Goal: Task Accomplishment & Management: Use online tool/utility

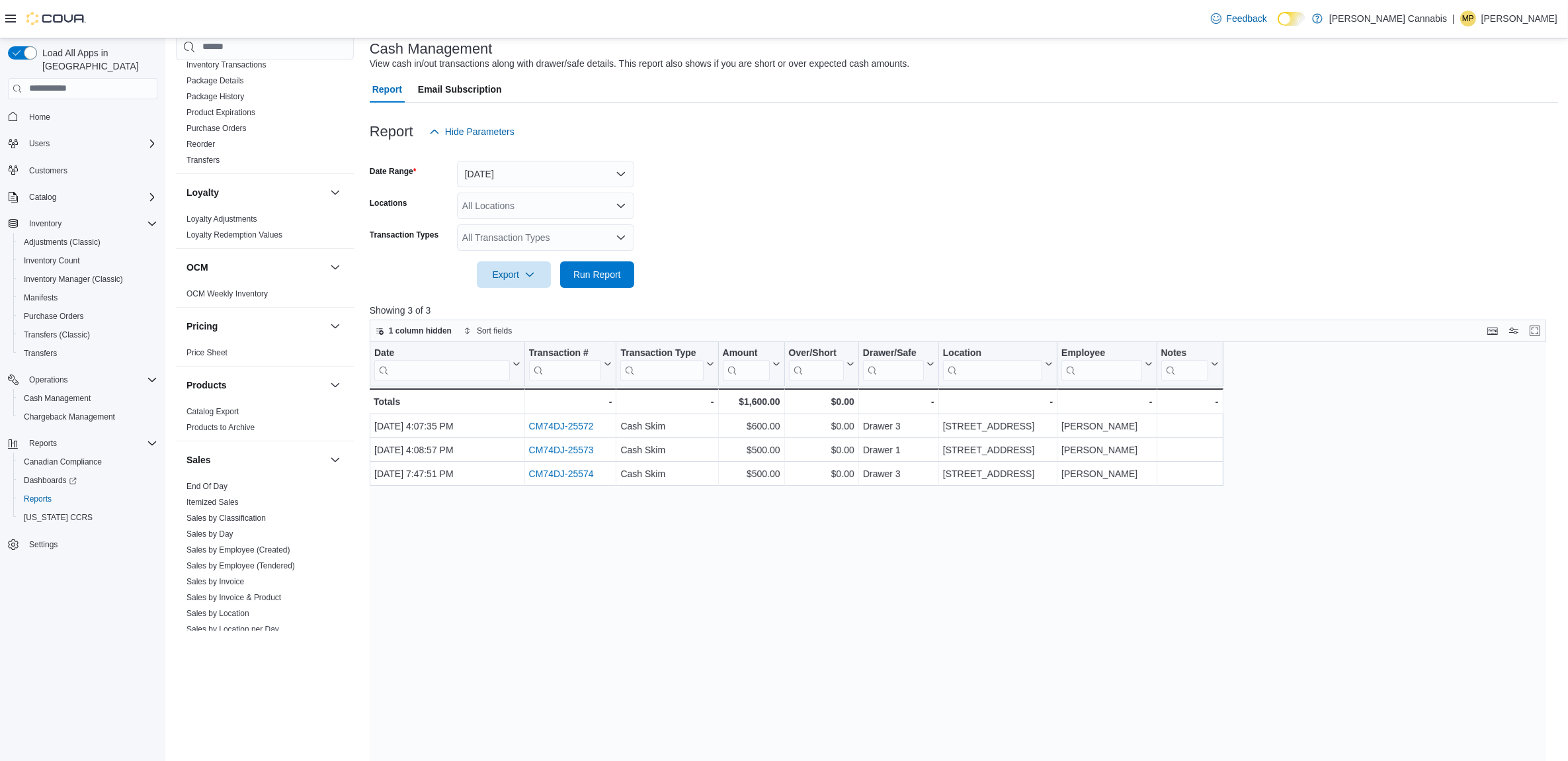
scroll to position [861, 0]
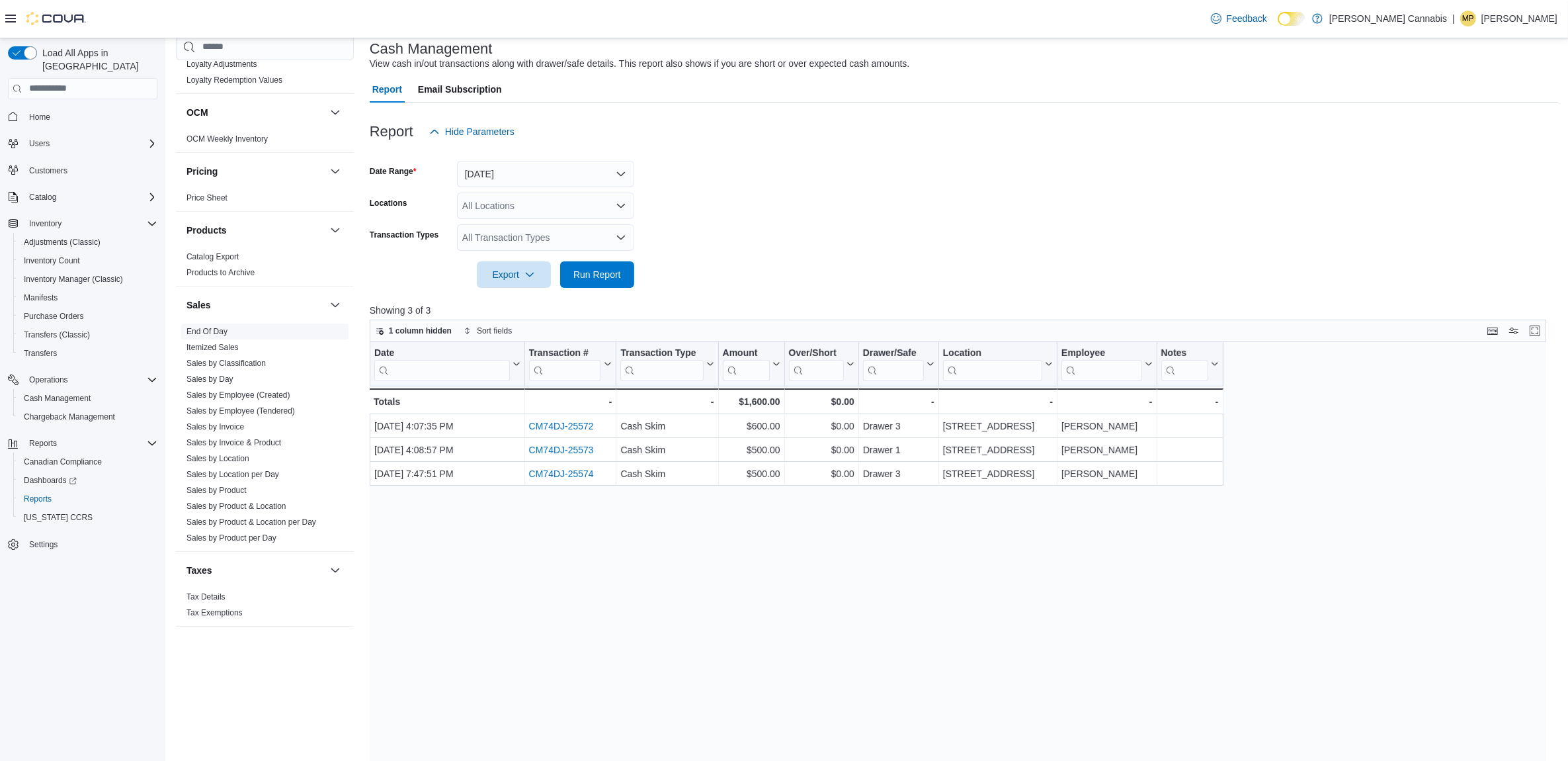
click at [200, 326] on link "End Of Day" at bounding box center [206, 330] width 41 height 9
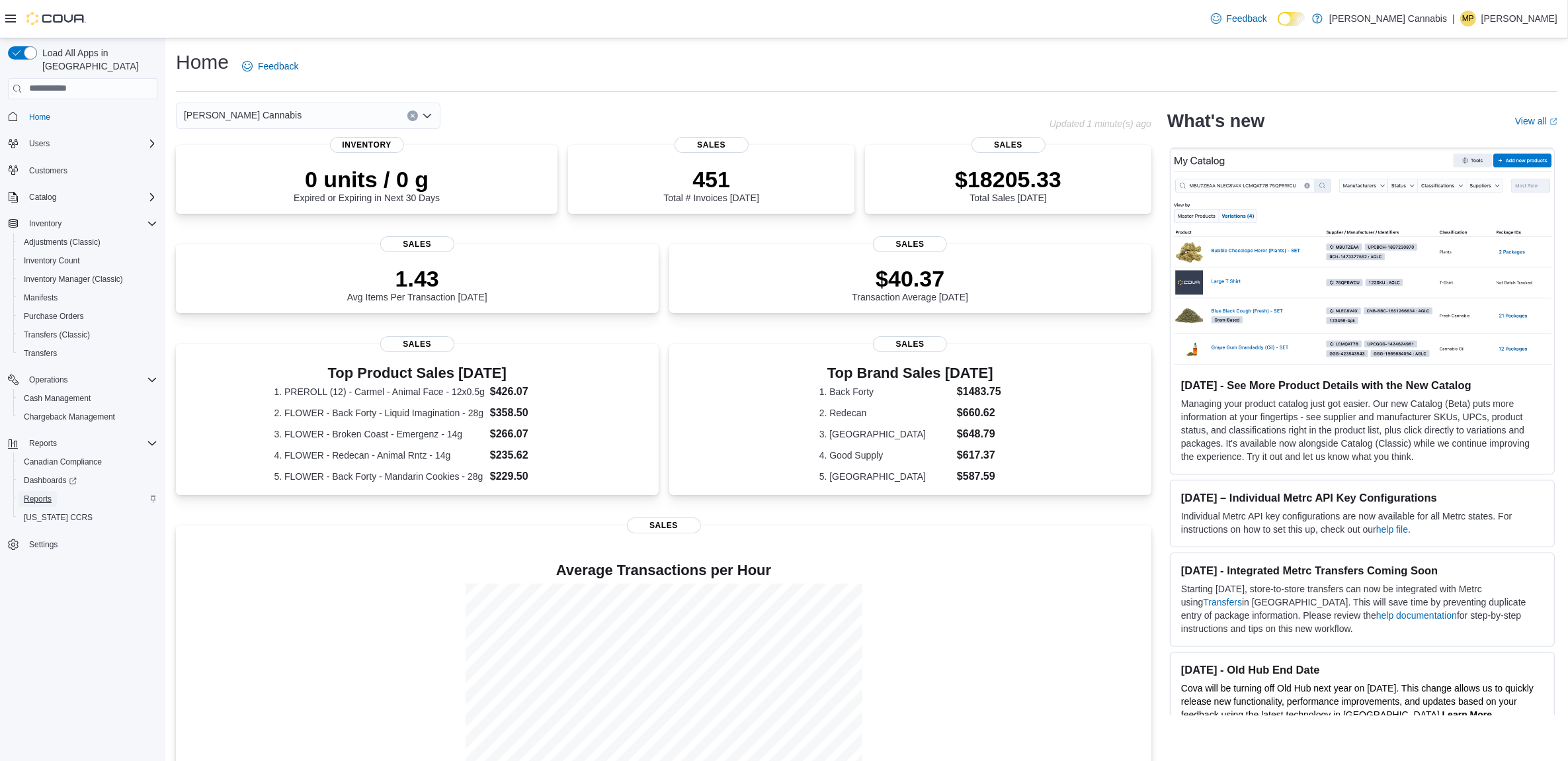
click at [50, 494] on span "Reports" at bounding box center [38, 499] width 27 height 10
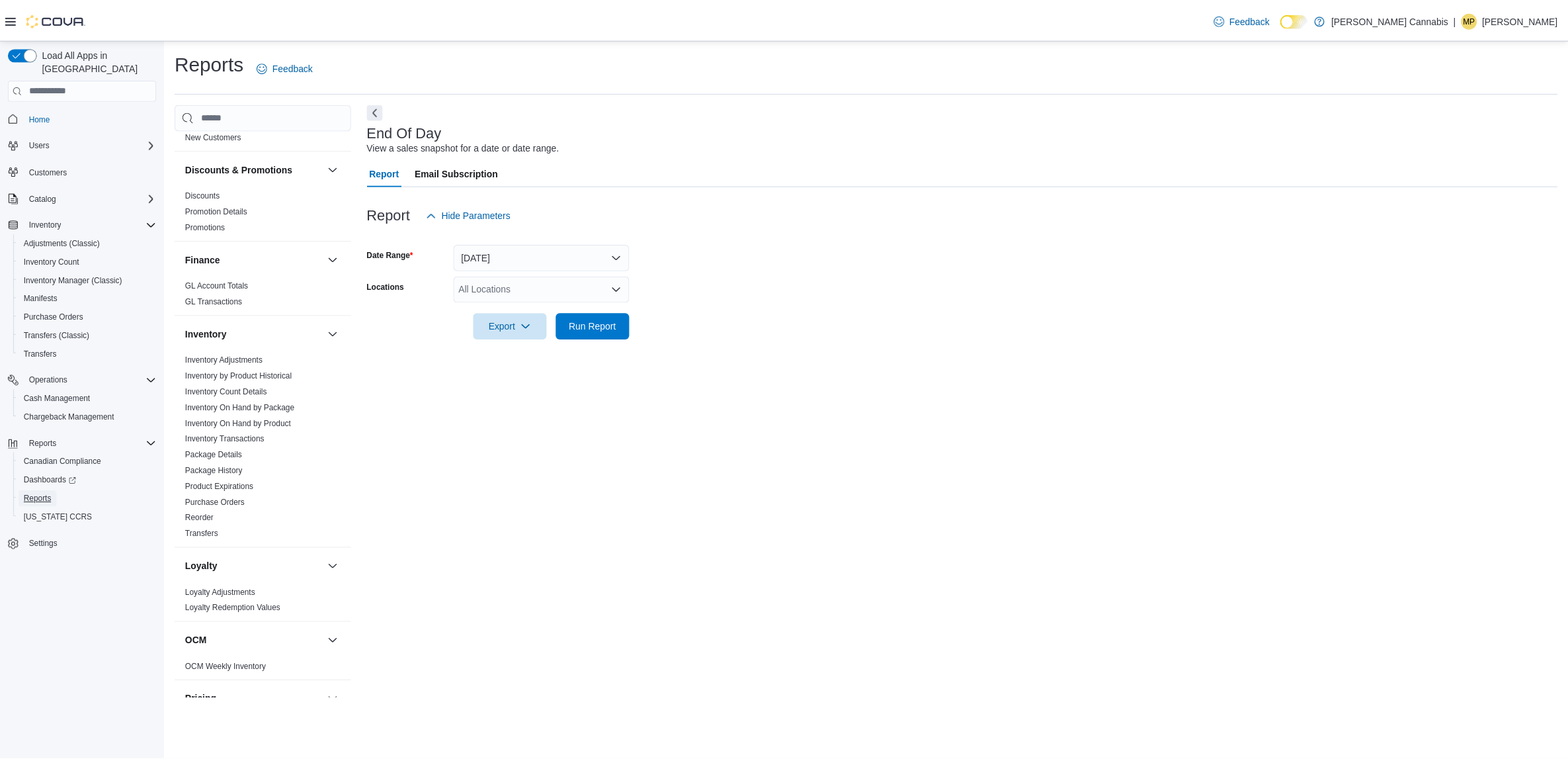
scroll to position [579, 0]
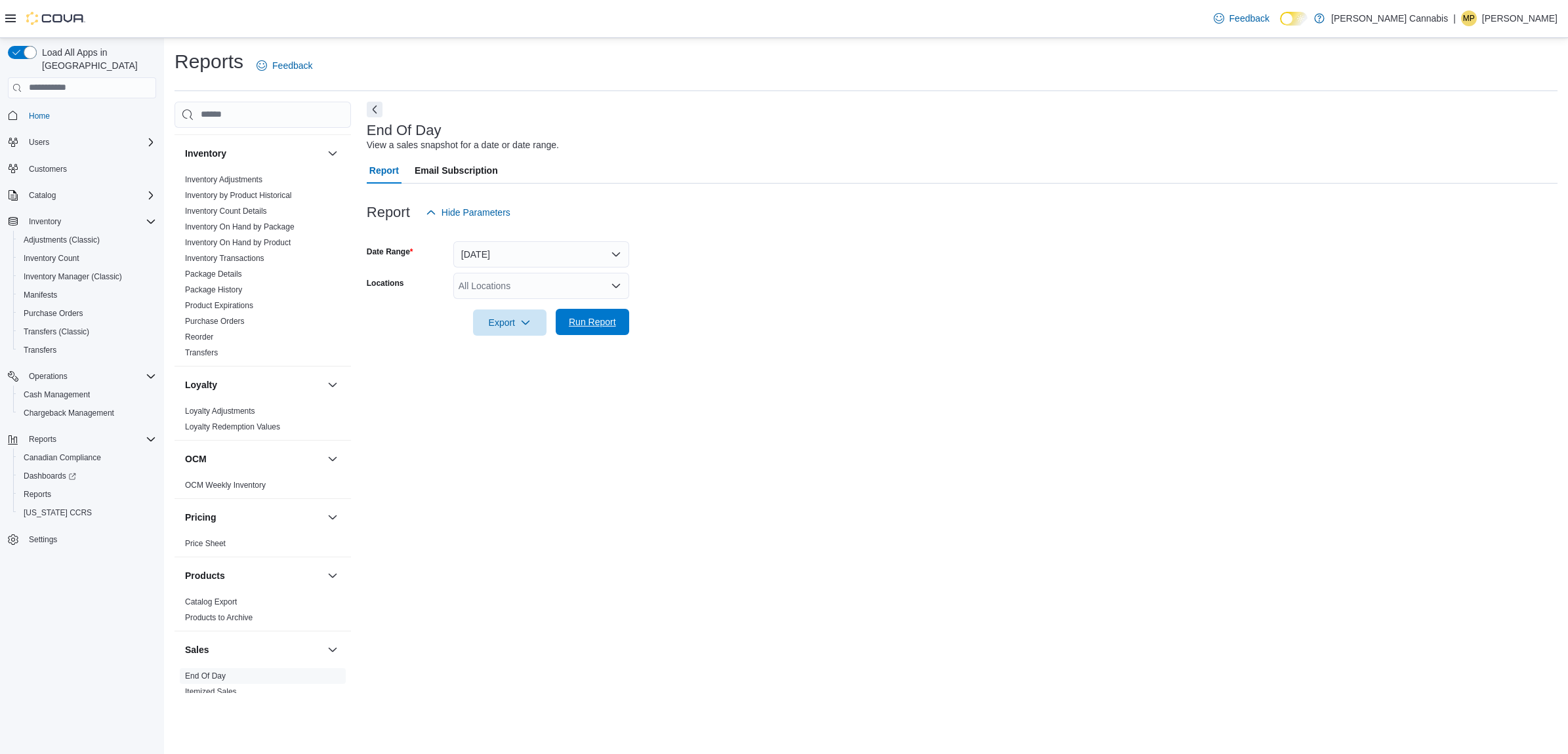
click at [606, 329] on span "Run Report" at bounding box center [592, 321] width 58 height 26
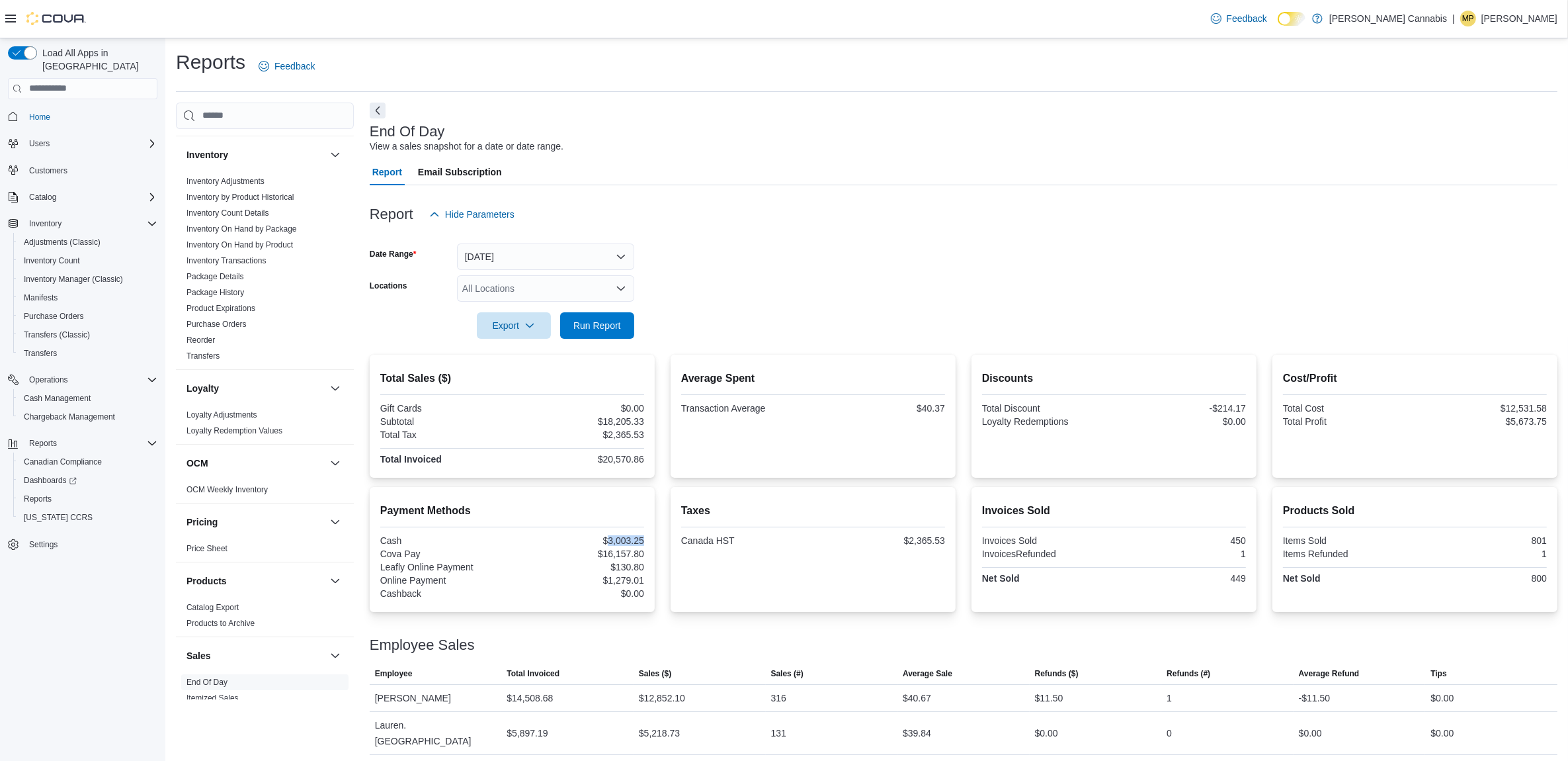
drag, startPoint x: 647, startPoint y: 540, endPoint x: 611, endPoint y: 538, distance: 36.1
click at [611, 538] on div "Payment Methods Cash $3,003.25 Cova Pay $16,157.80 Leafly Online Payment $130.8…" at bounding box center [511, 550] width 285 height 125
copy div "3,003.25"
drag, startPoint x: 649, startPoint y: 551, endPoint x: 604, endPoint y: 556, distance: 45.3
click at [604, 556] on div "Payment Methods Cash $3,003.25 Cova Pay $16,157.80 Leafly Online Payment $130.8…" at bounding box center [511, 550] width 285 height 125
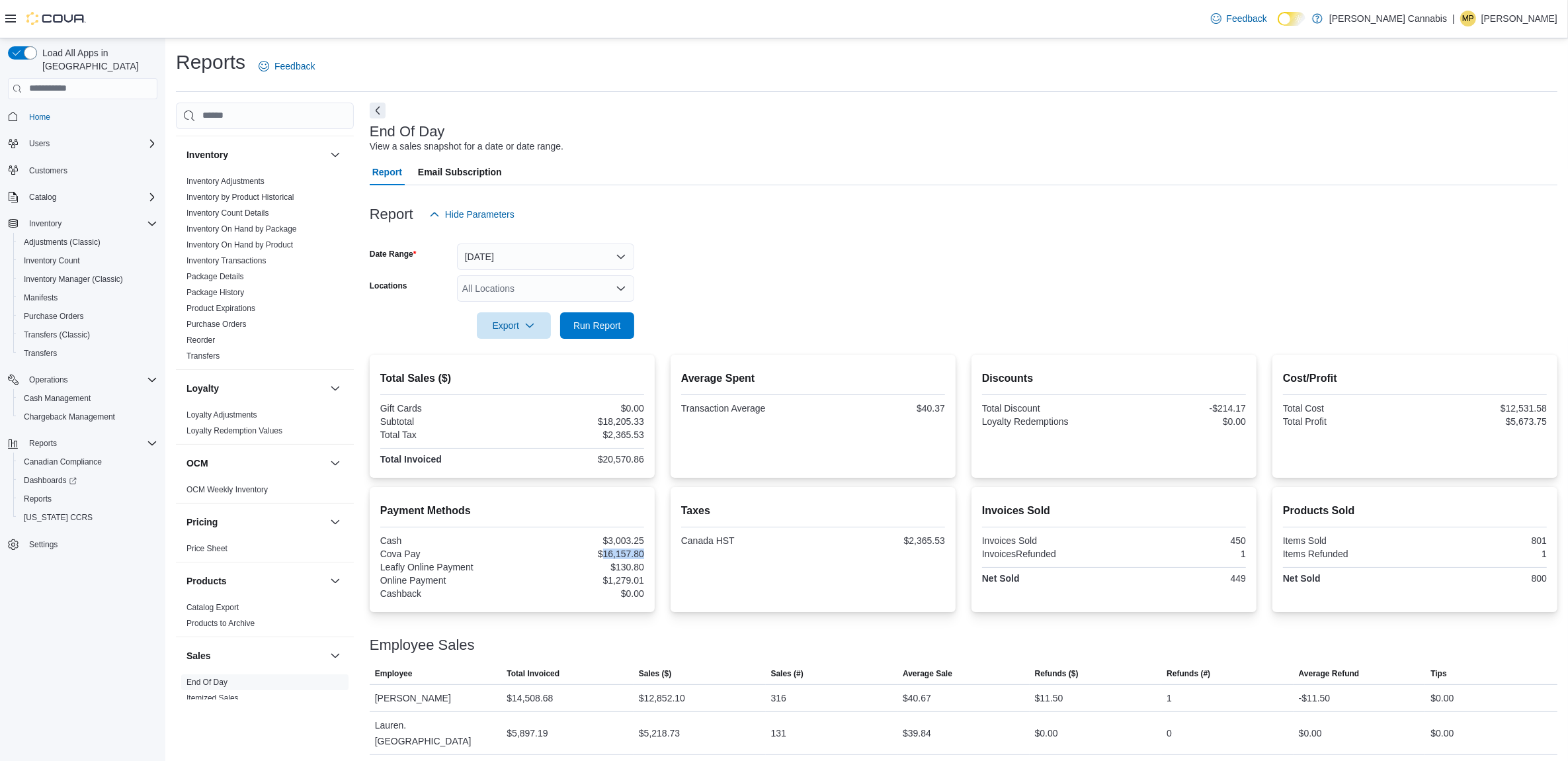
copy div "16,157.80"
drag, startPoint x: 645, startPoint y: 564, endPoint x: 619, endPoint y: 570, distance: 26.7
click at [619, 570] on div "$130.80" at bounding box center [579, 567] width 130 height 10
copy div "130.80"
drag, startPoint x: 645, startPoint y: 579, endPoint x: 612, endPoint y: 580, distance: 33.0
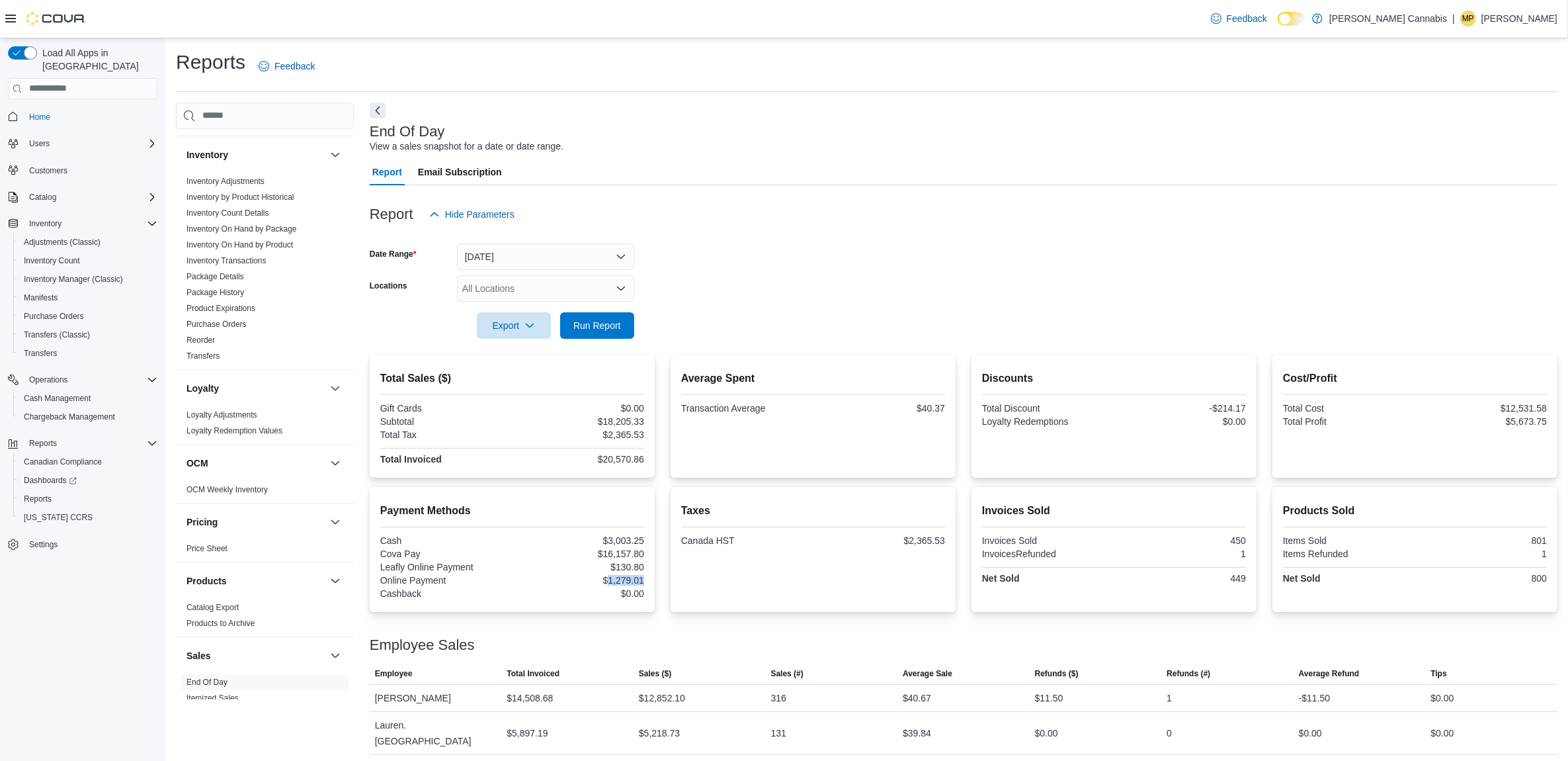
click at [612, 580] on div "$1,279.01" at bounding box center [579, 580] width 130 height 10
copy div "1,279.01"
